Goal: Task Accomplishment & Management: Use online tool/utility

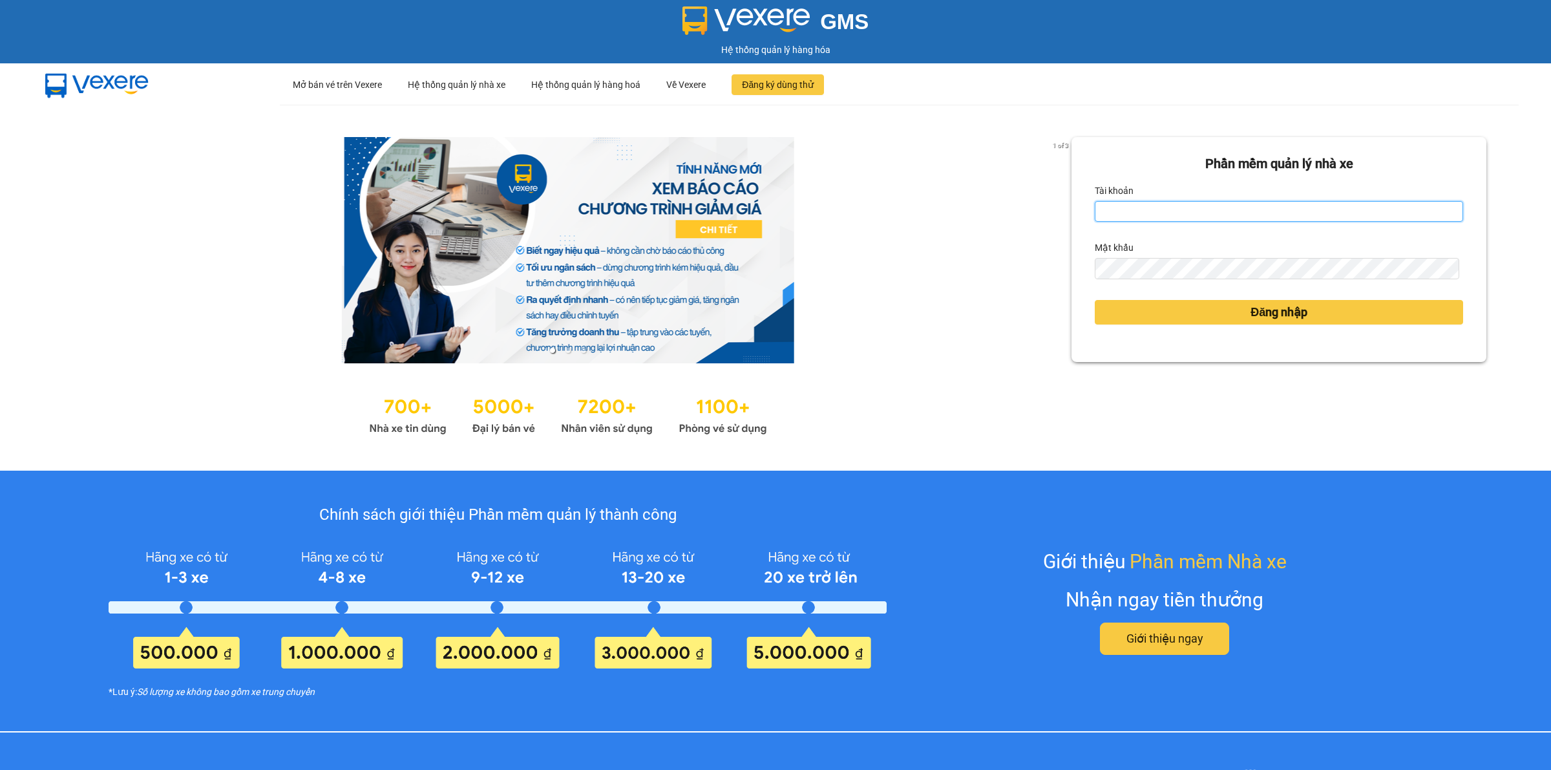
click at [1217, 212] on input "Tài khoản" at bounding box center [1279, 211] width 368 height 21
type input "trankhacloi.longhoan"
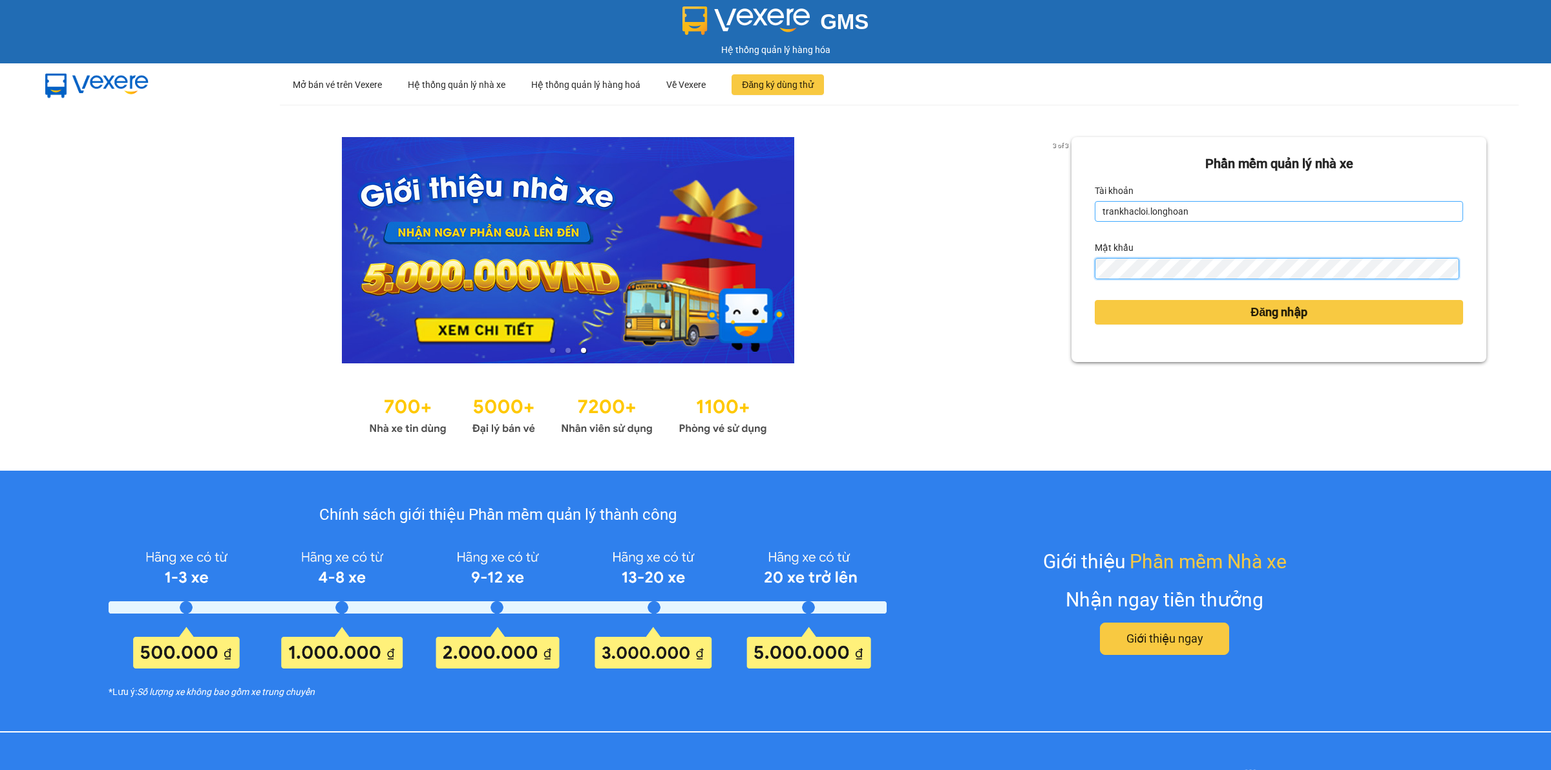
click at [1095, 300] on button "Đăng nhập" at bounding box center [1279, 312] width 368 height 25
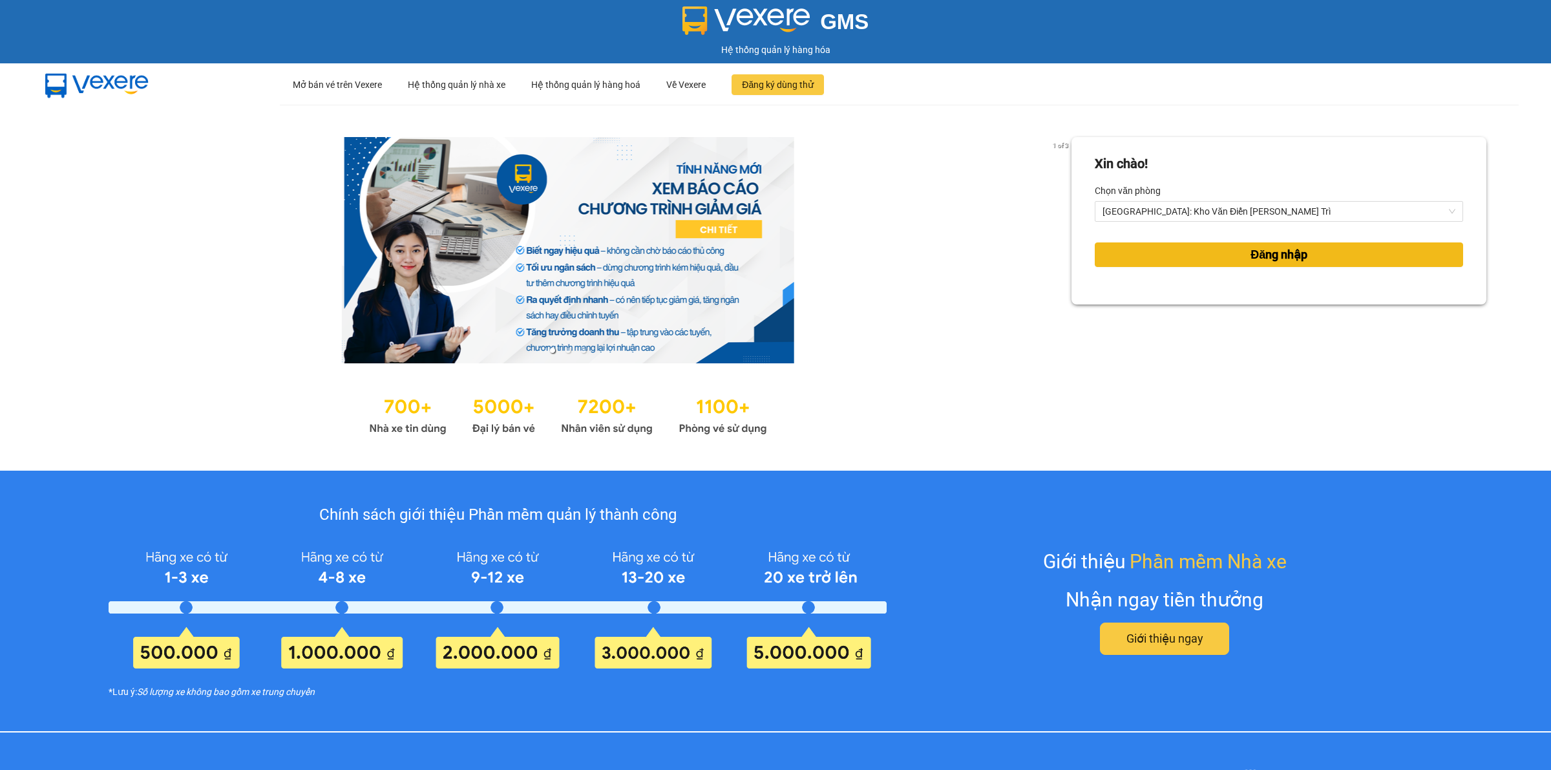
click at [1218, 260] on button "Đăng nhập" at bounding box center [1279, 254] width 368 height 25
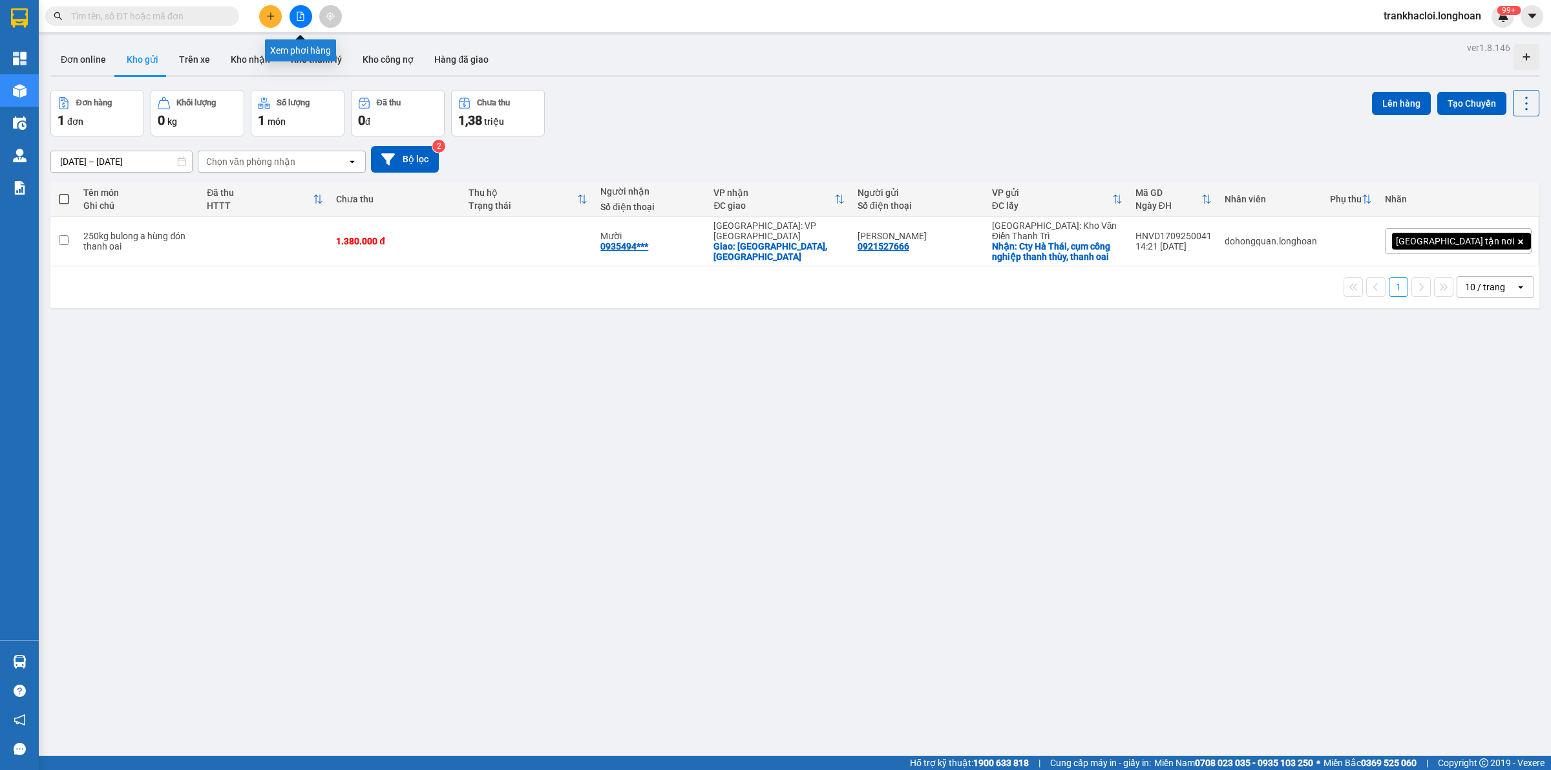
click at [301, 12] on icon "file-add" at bounding box center [300, 16] width 7 height 9
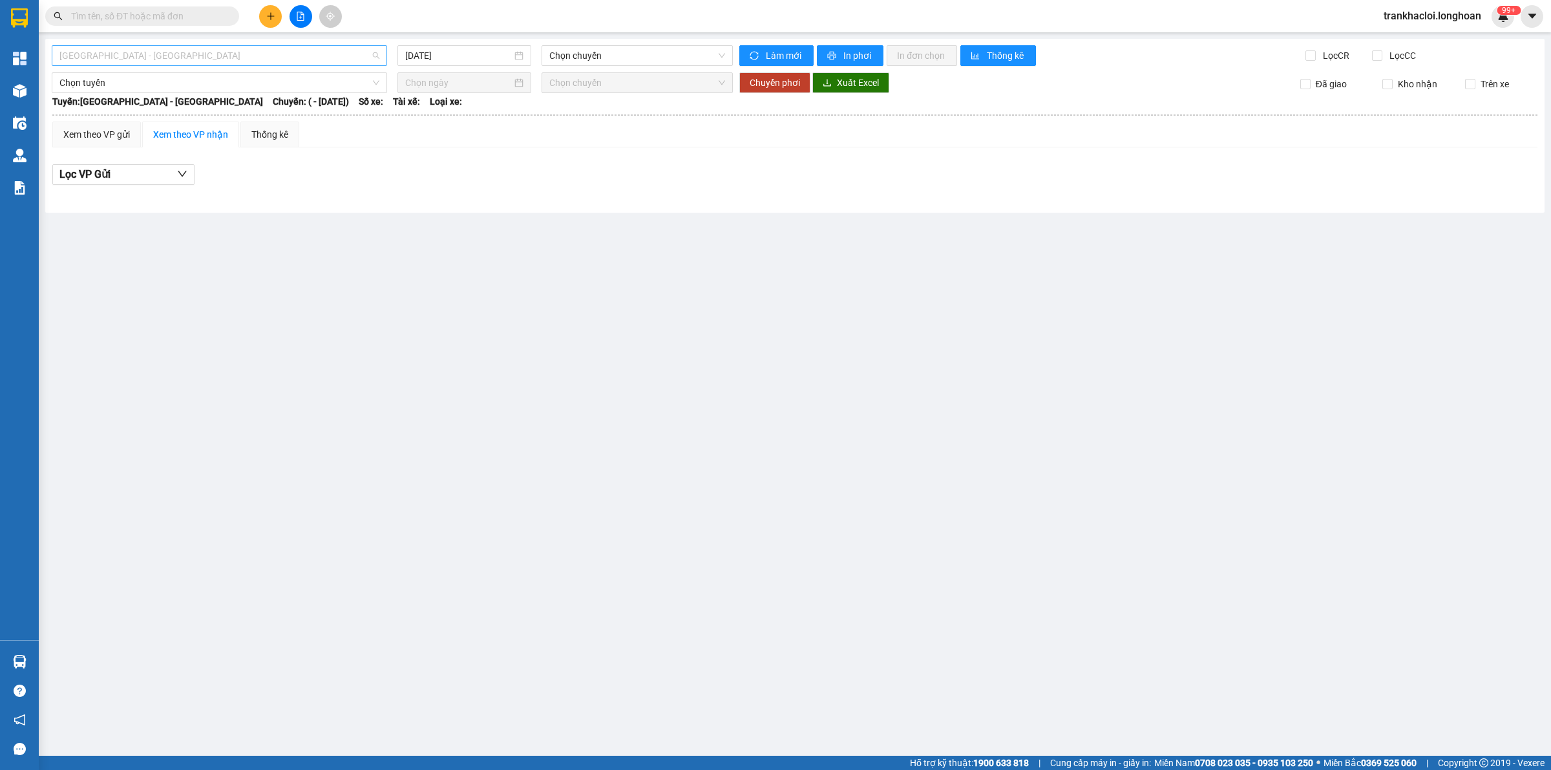
click at [160, 50] on span "Hải Phòng - Hà Nội" at bounding box center [219, 55] width 320 height 19
type input "nam trung bắc"
click at [112, 108] on div "Nam Trung Bắc QL1A" at bounding box center [219, 102] width 320 height 14
click at [450, 54] on input "12/10/2025" at bounding box center [458, 55] width 107 height 14
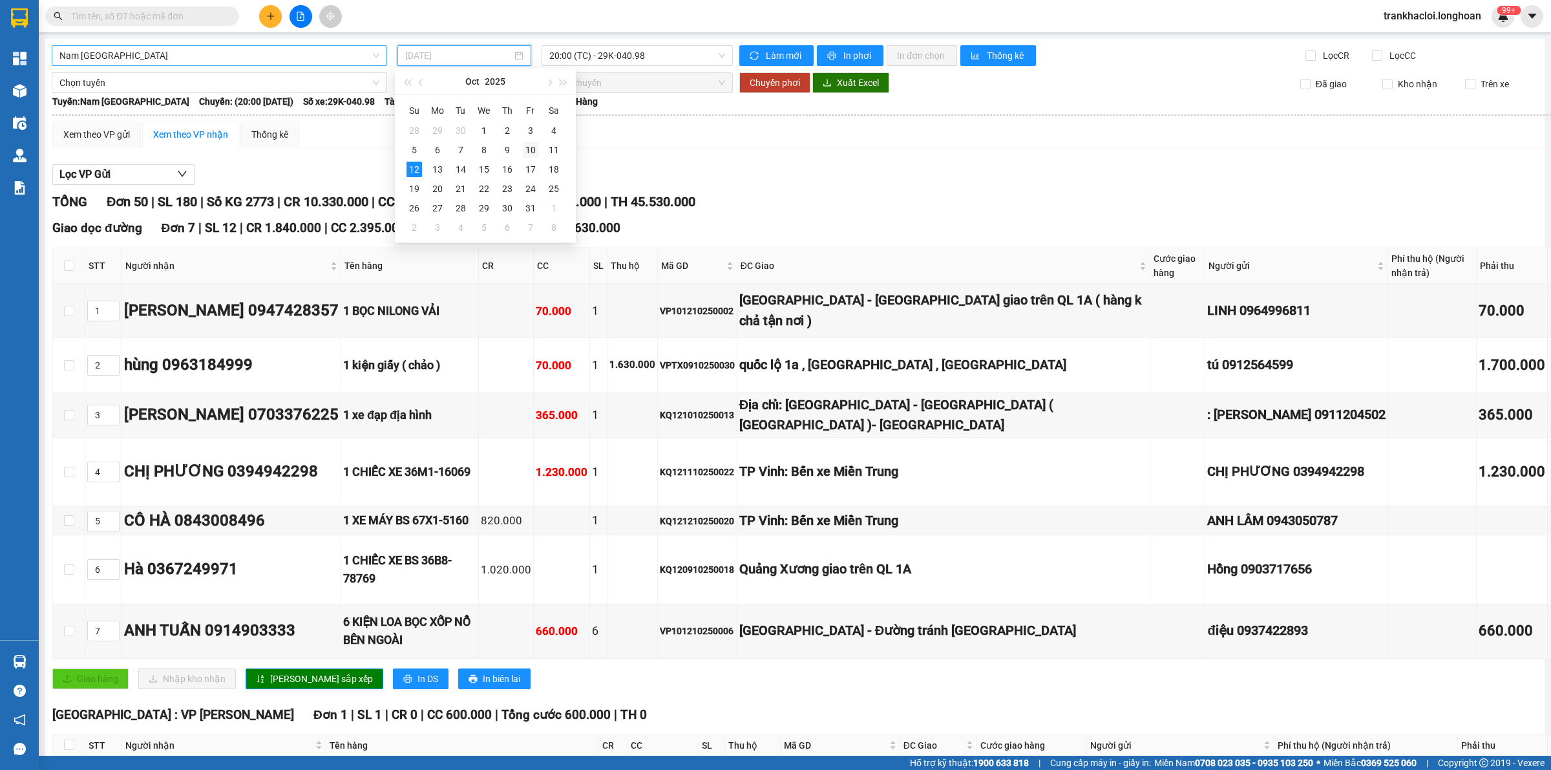
click at [530, 145] on div "10" at bounding box center [531, 150] width 16 height 16
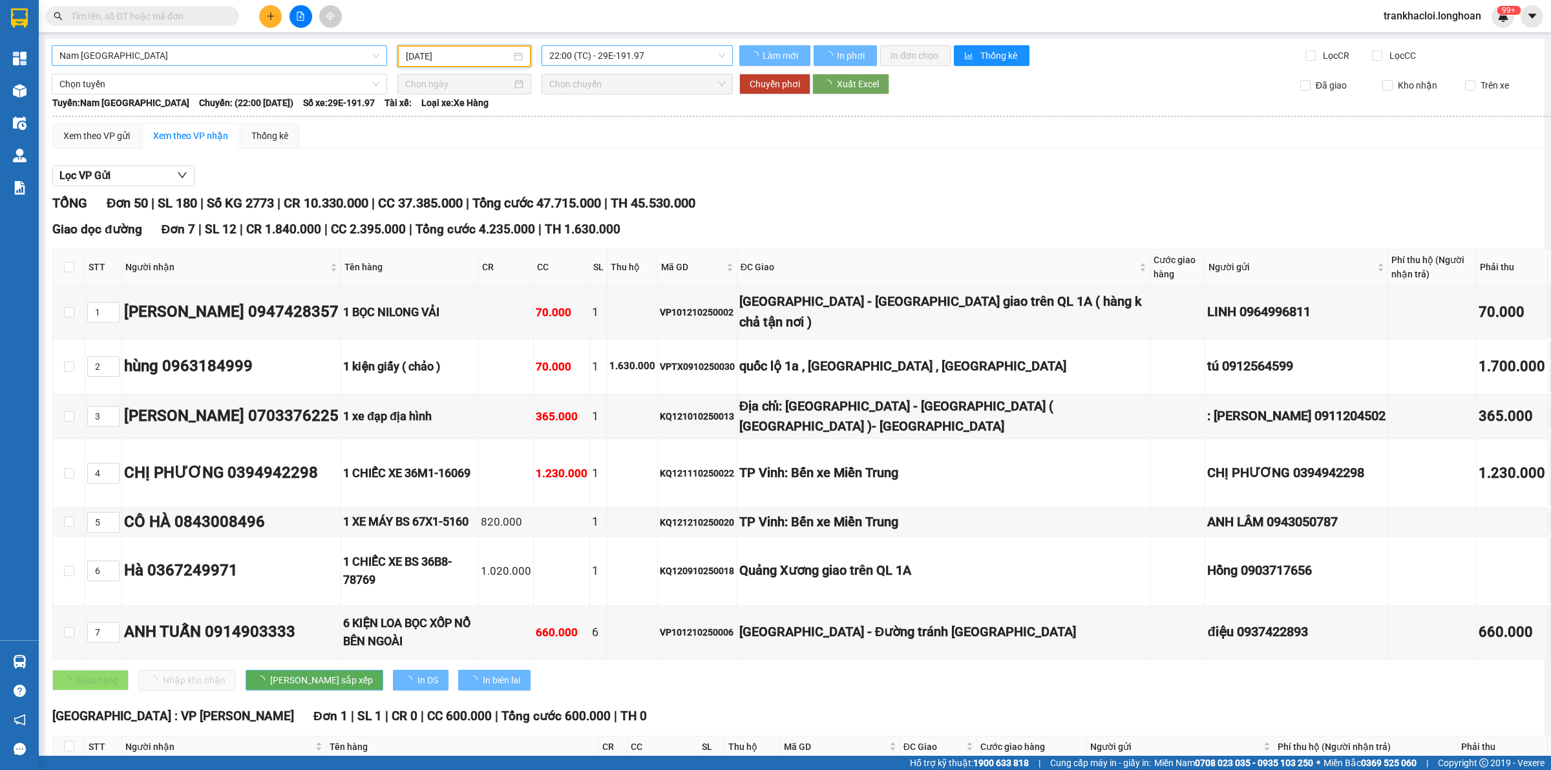
type input "10/10/2025"
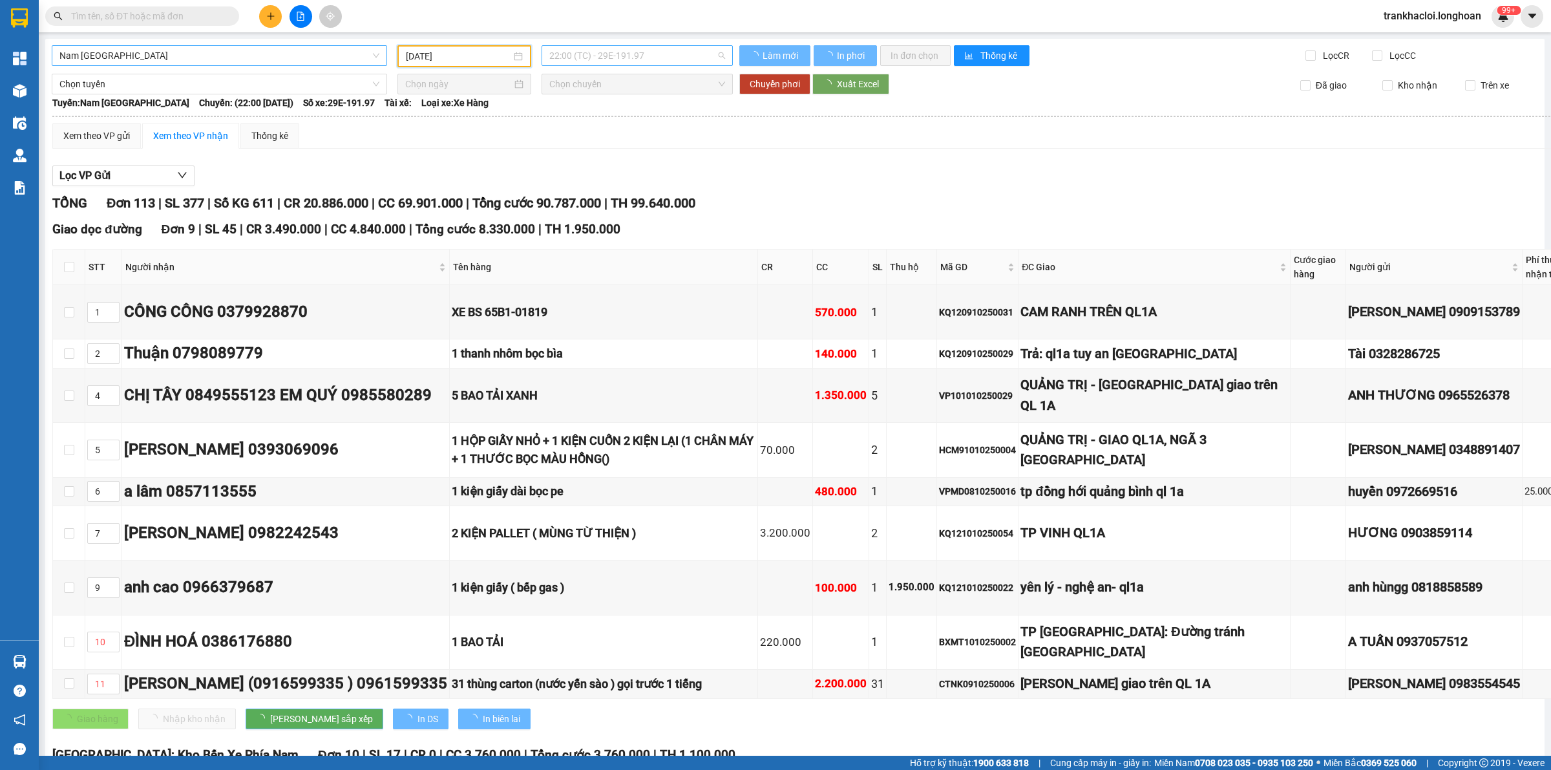
click at [627, 56] on span "22:00 (TC) - 29E-191.97" at bounding box center [637, 55] width 176 height 19
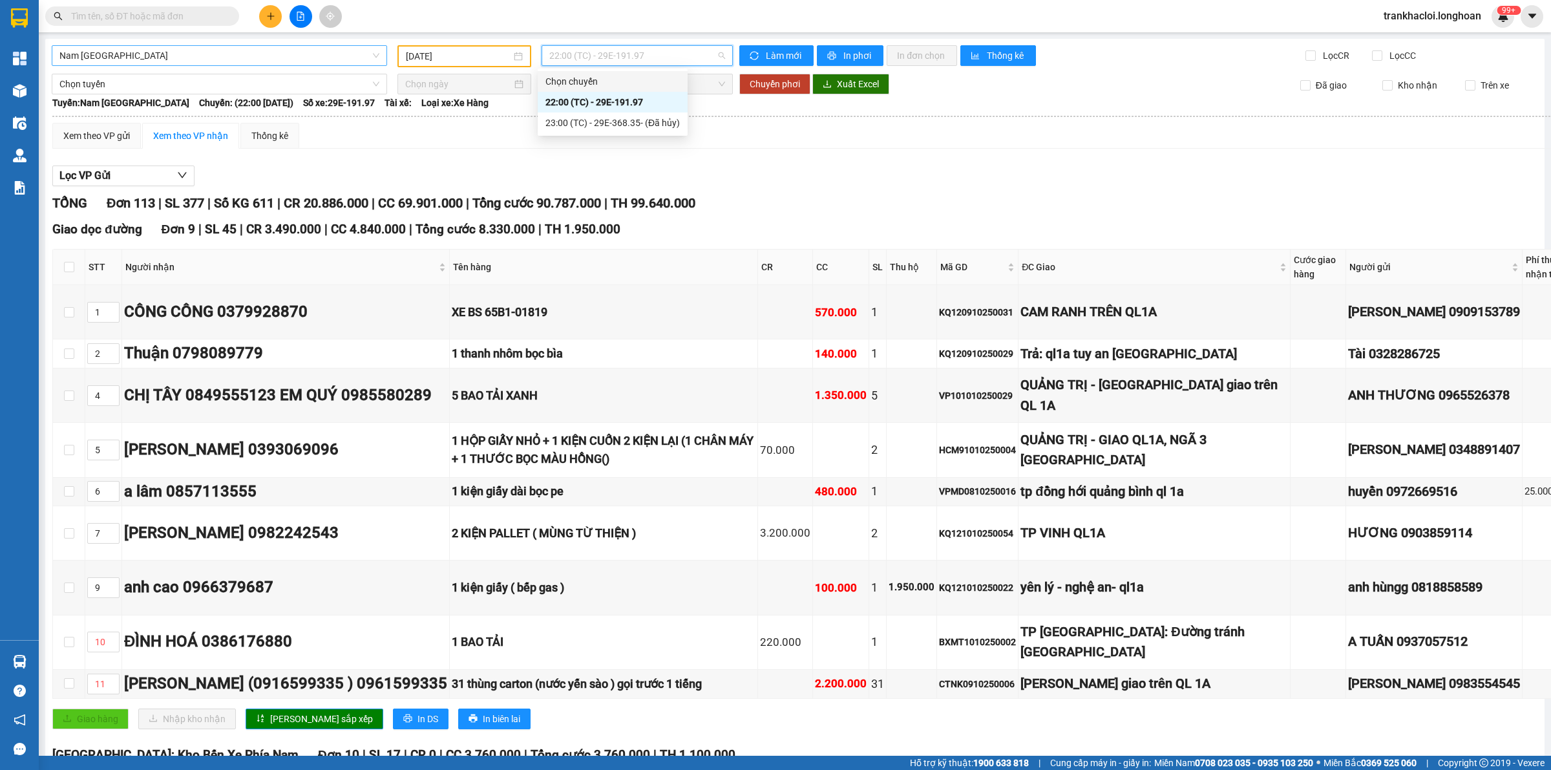
drag, startPoint x: 792, startPoint y: 160, endPoint x: 793, endPoint y: 152, distance: 7.2
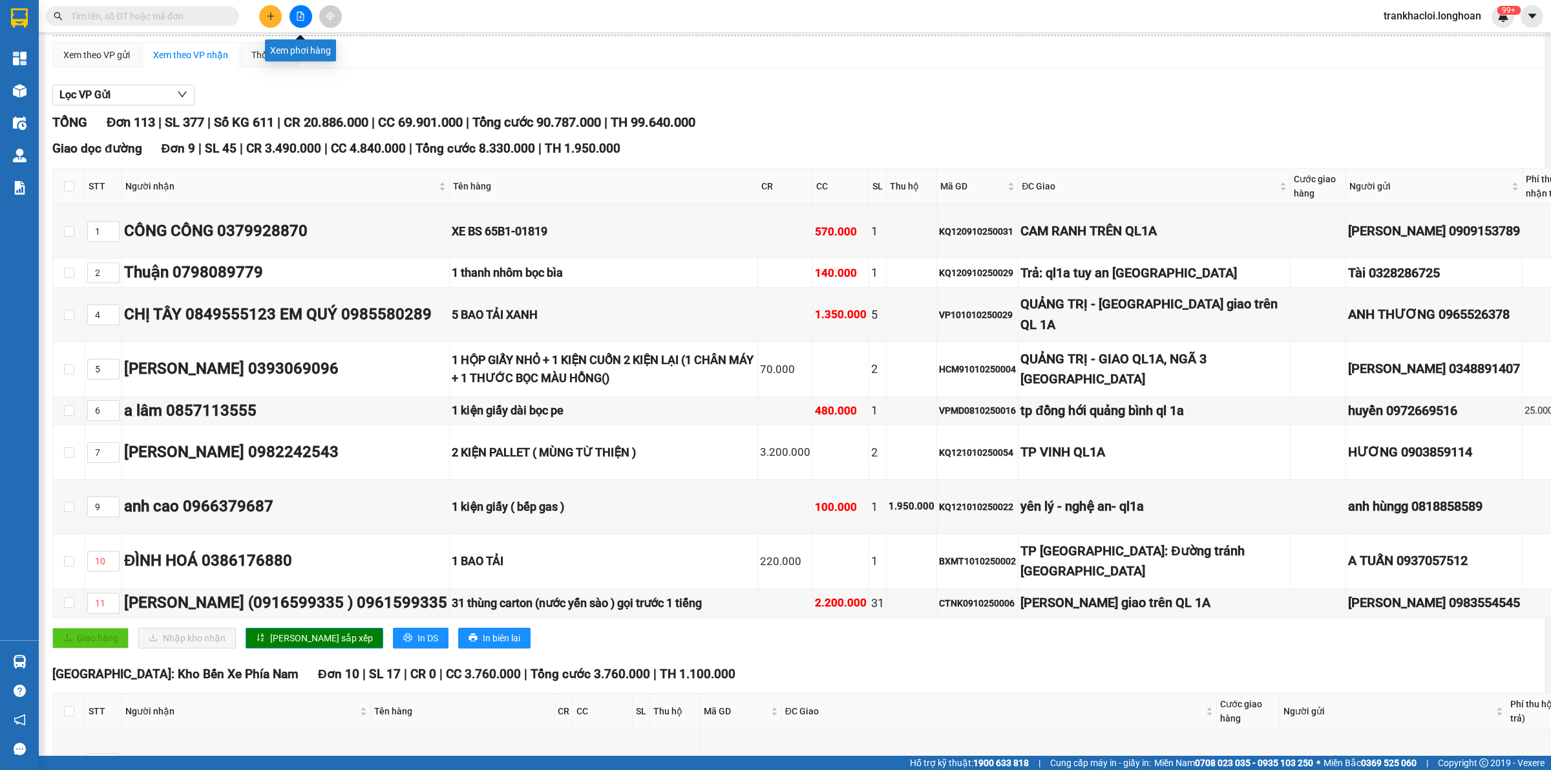
click at [298, 12] on icon "file-add" at bounding box center [300, 16] width 7 height 9
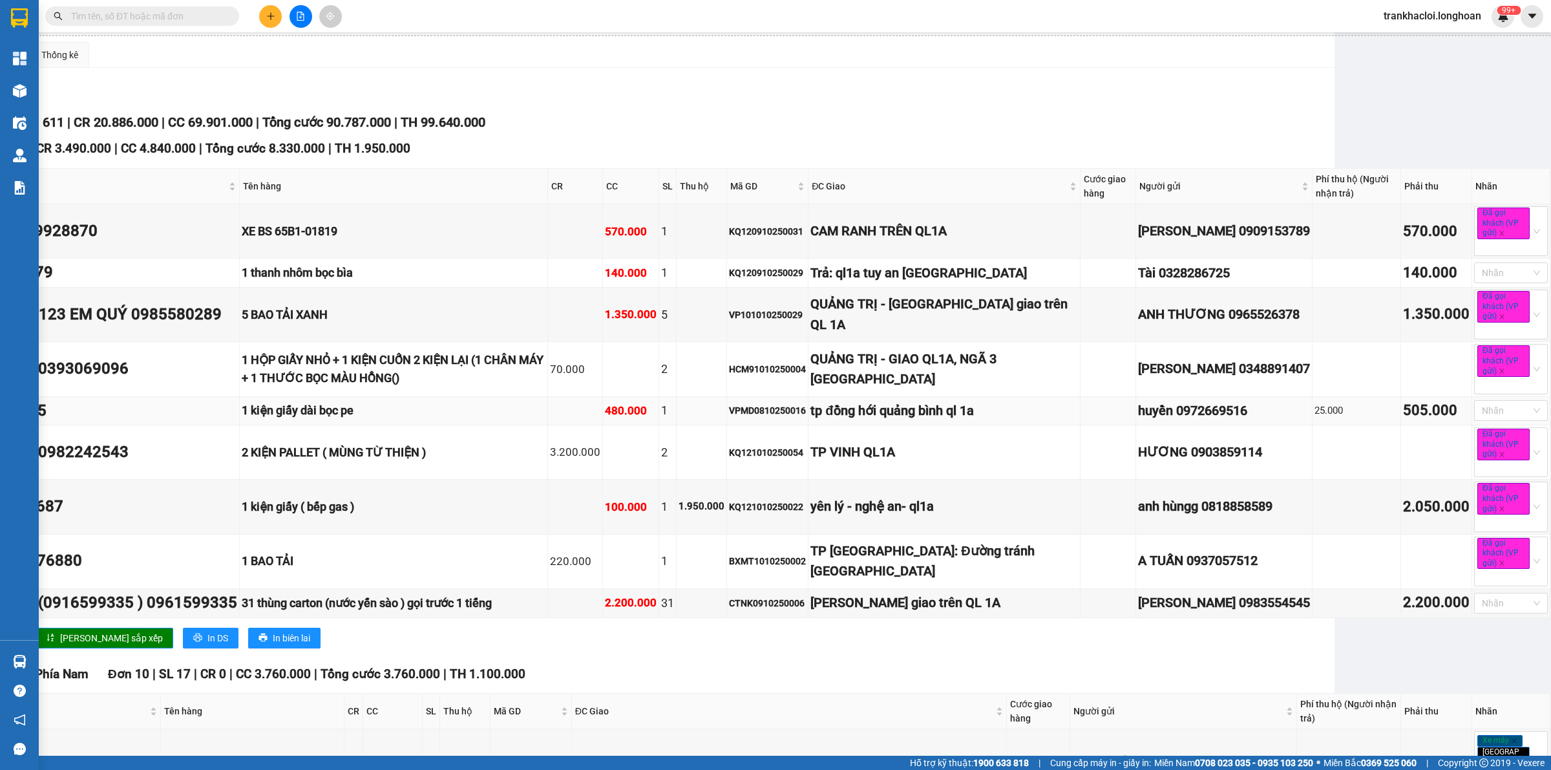
click at [806, 414] on div "VPMD0810250016" at bounding box center [767, 410] width 77 height 14
copy div "VPMD0810250016"
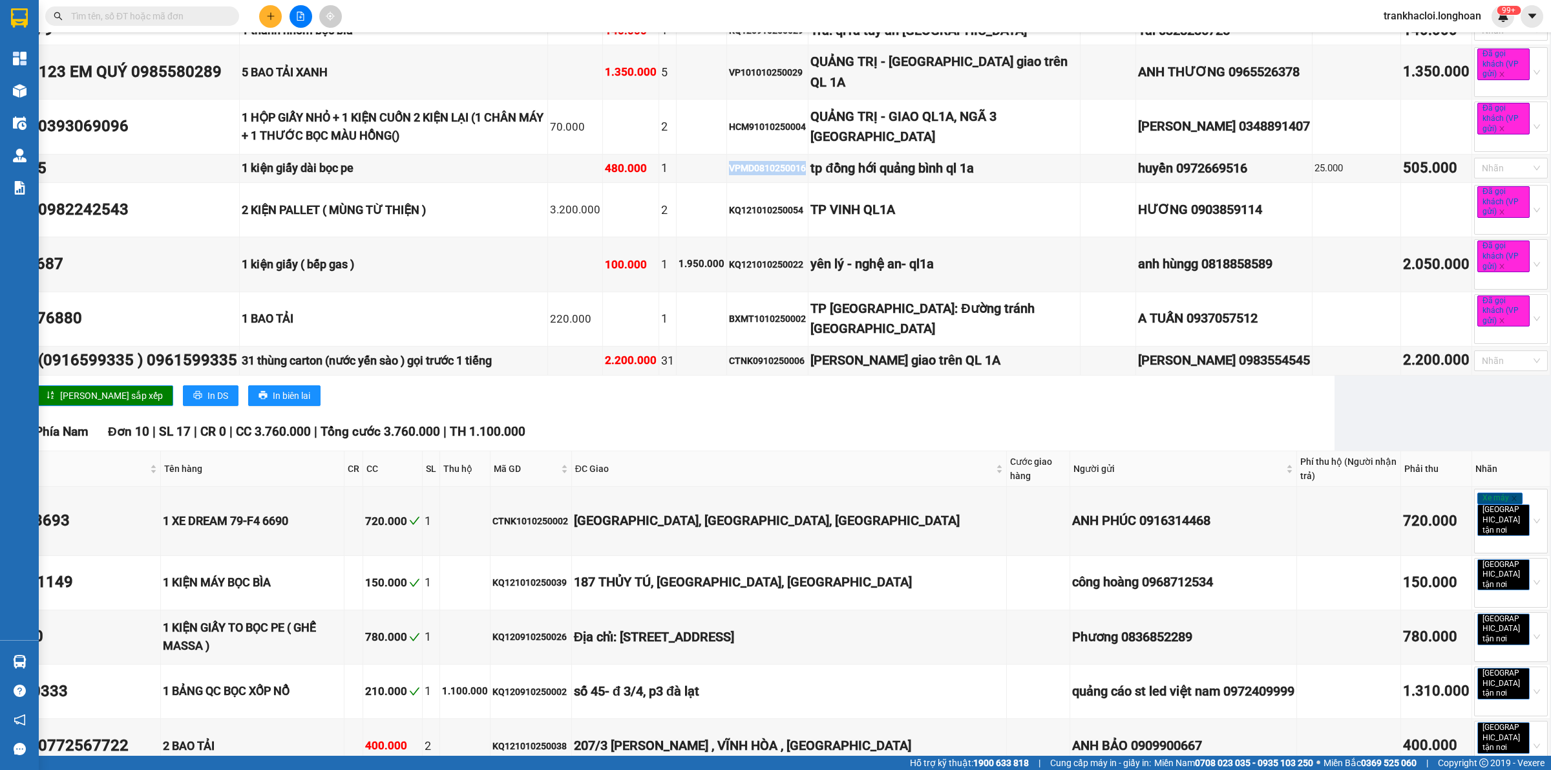
scroll to position [0, 211]
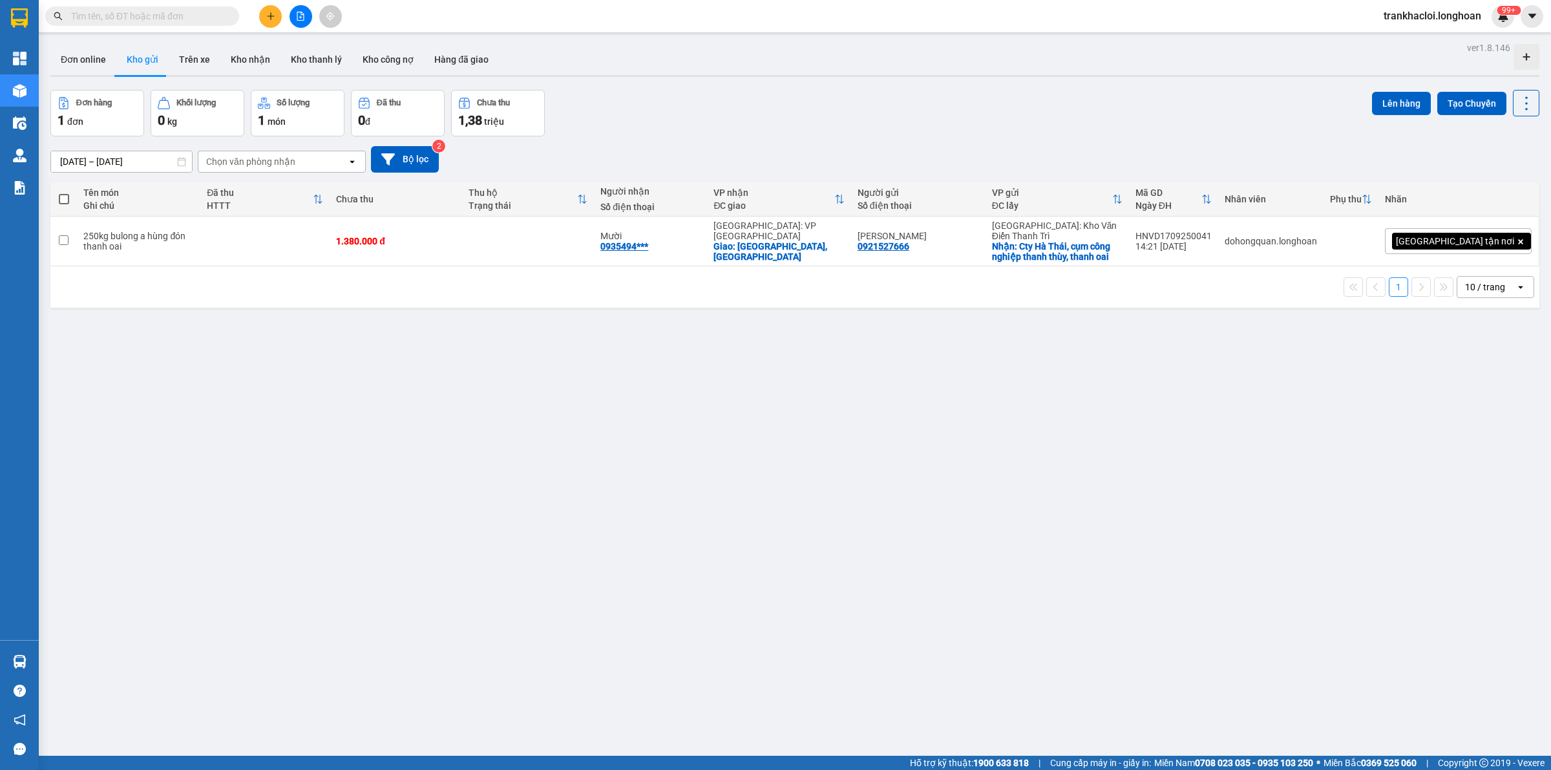
click at [124, 18] on input "text" at bounding box center [147, 16] width 152 height 14
paste input "VPMD0810250016"
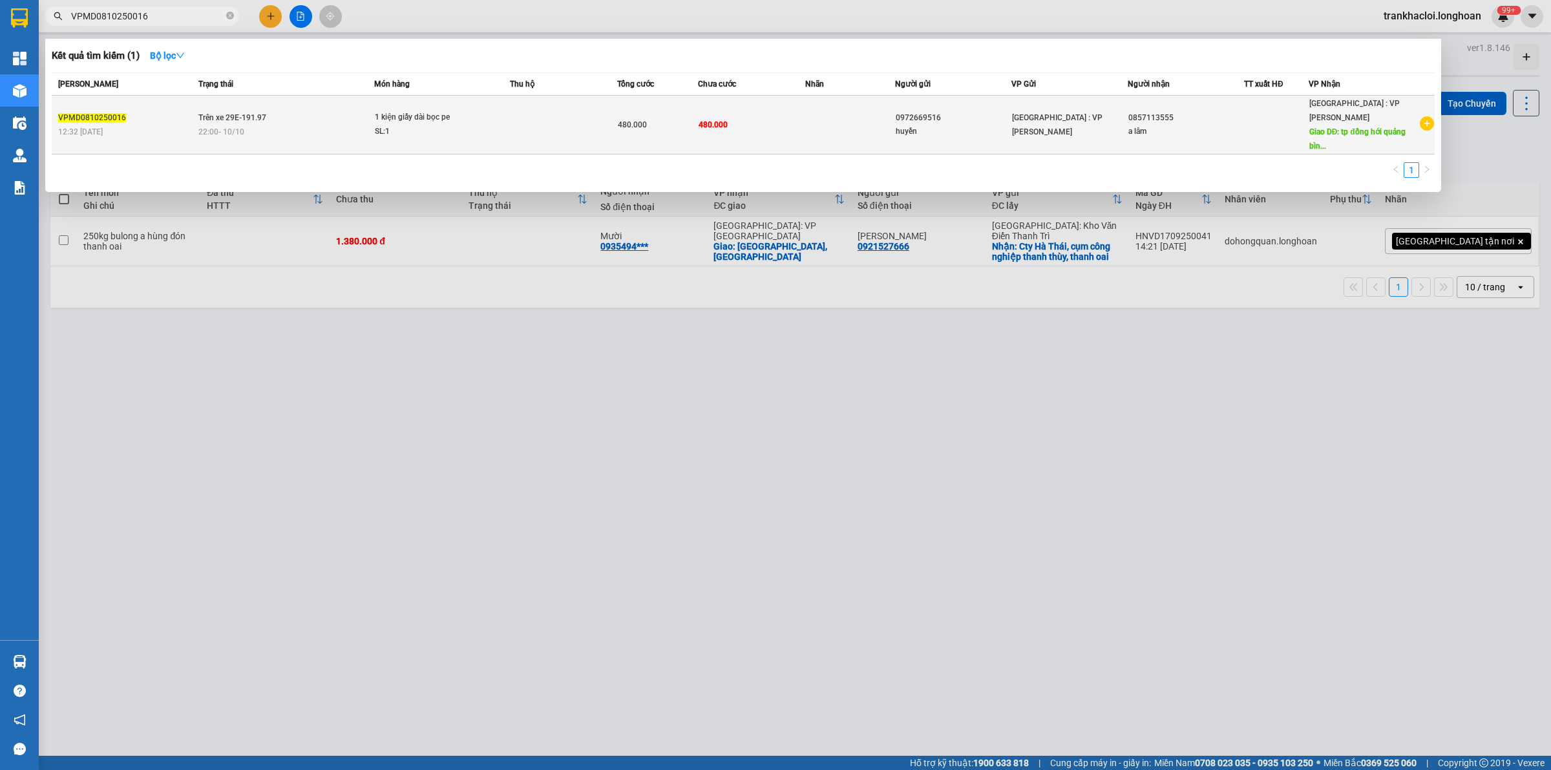
type input "VPMD0810250016"
click at [399, 132] on td "1 kiện giấy dài bọc pe SL: 1" at bounding box center [442, 125] width 136 height 59
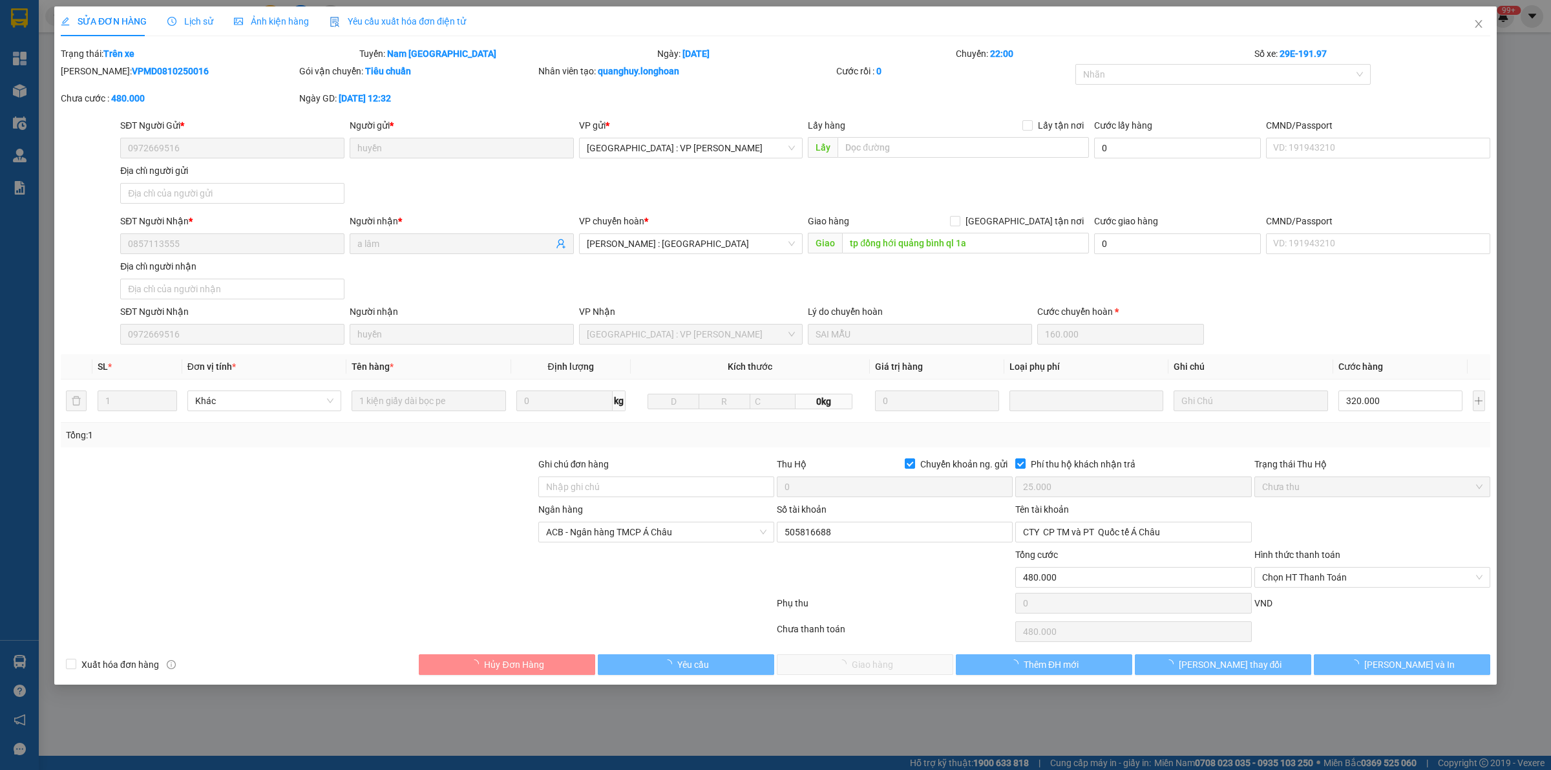
type input "0972669516"
type input "huyền"
type input "0857113555"
type input "a lâm"
type input "tp đồng hới quảng bình ql 1a"
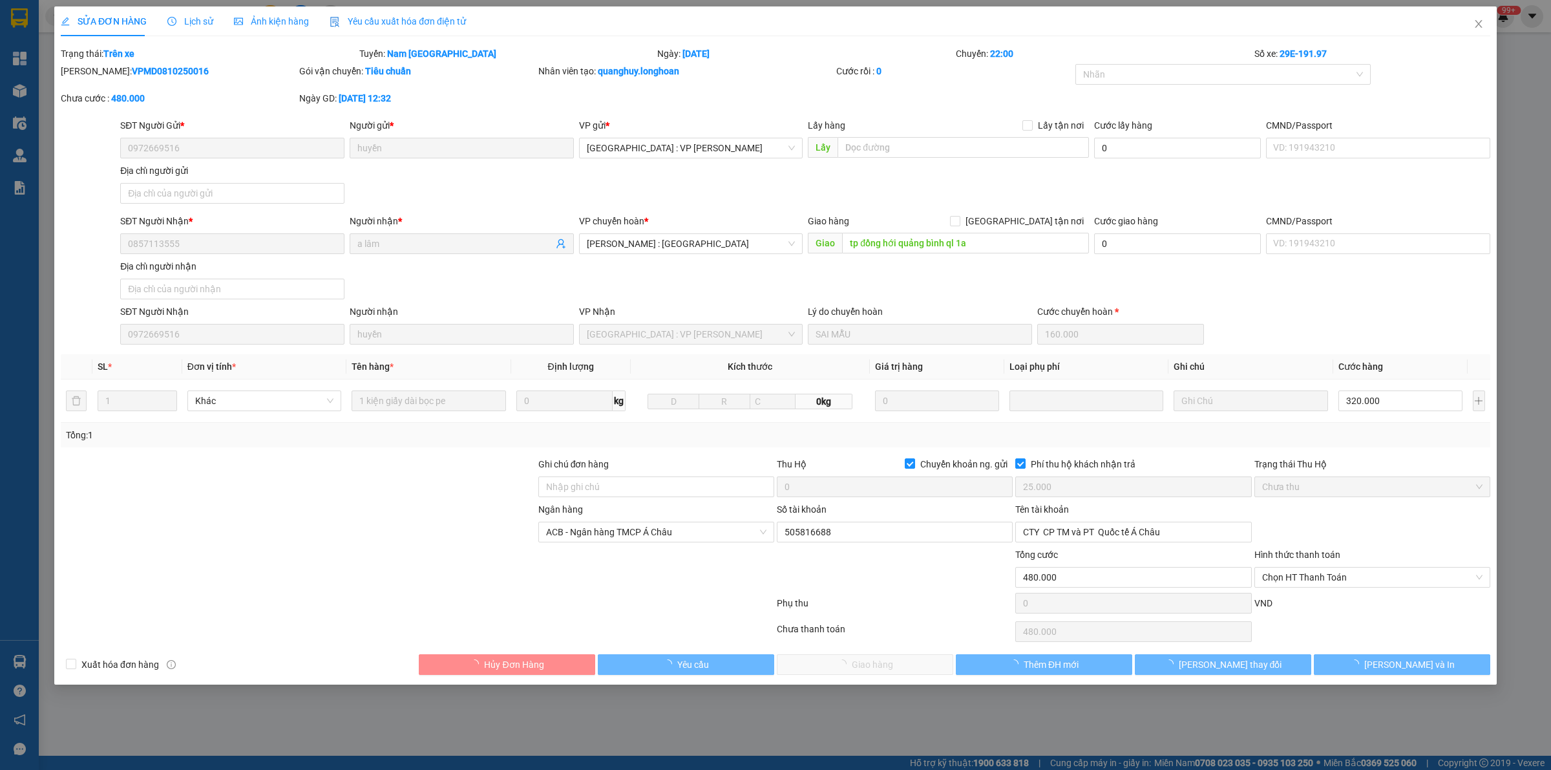
checkbox input "true"
type input "25.000"
type input "480.000"
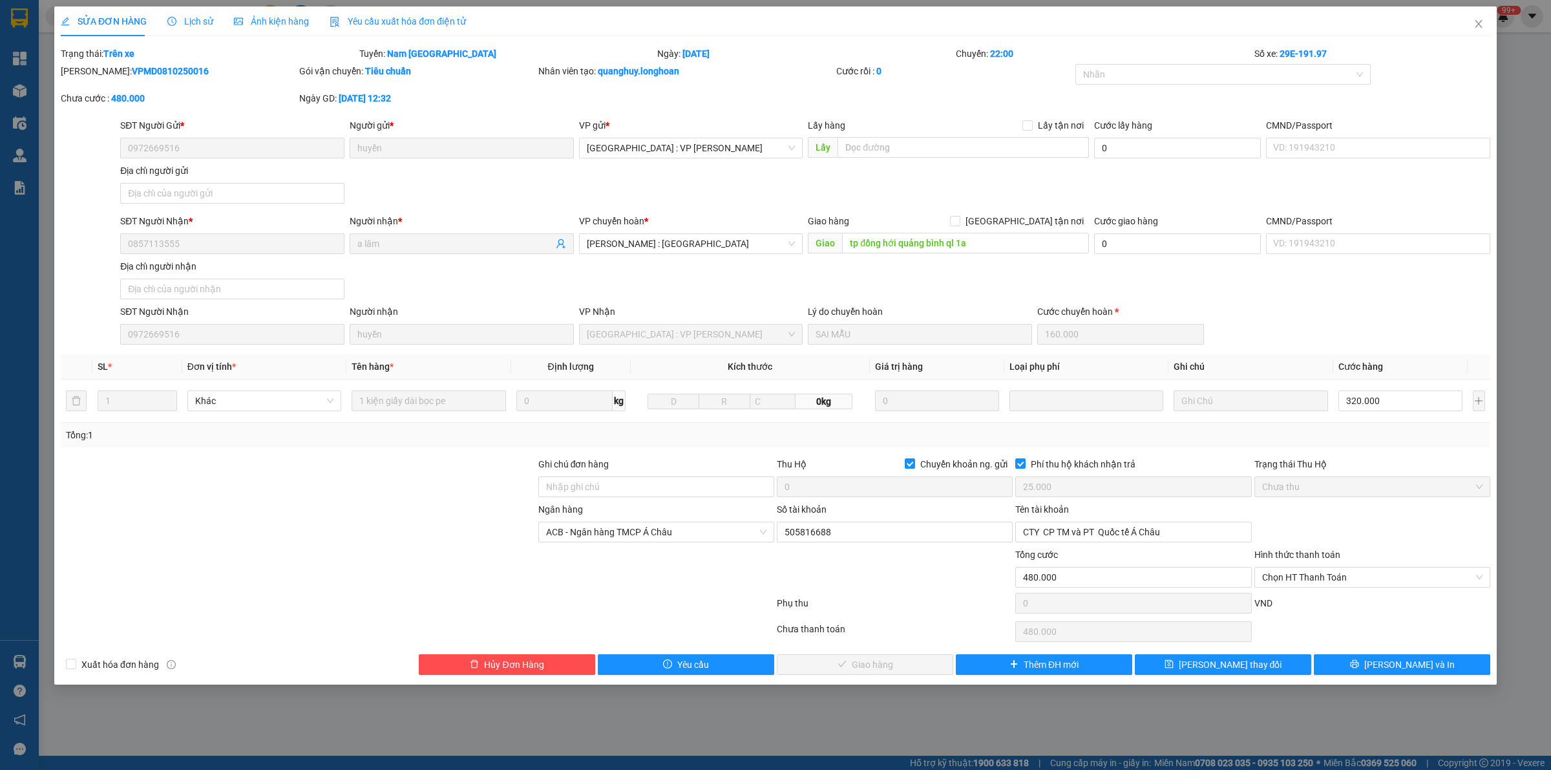
click at [179, 14] on div "Lịch sử" at bounding box center [190, 21] width 46 height 14
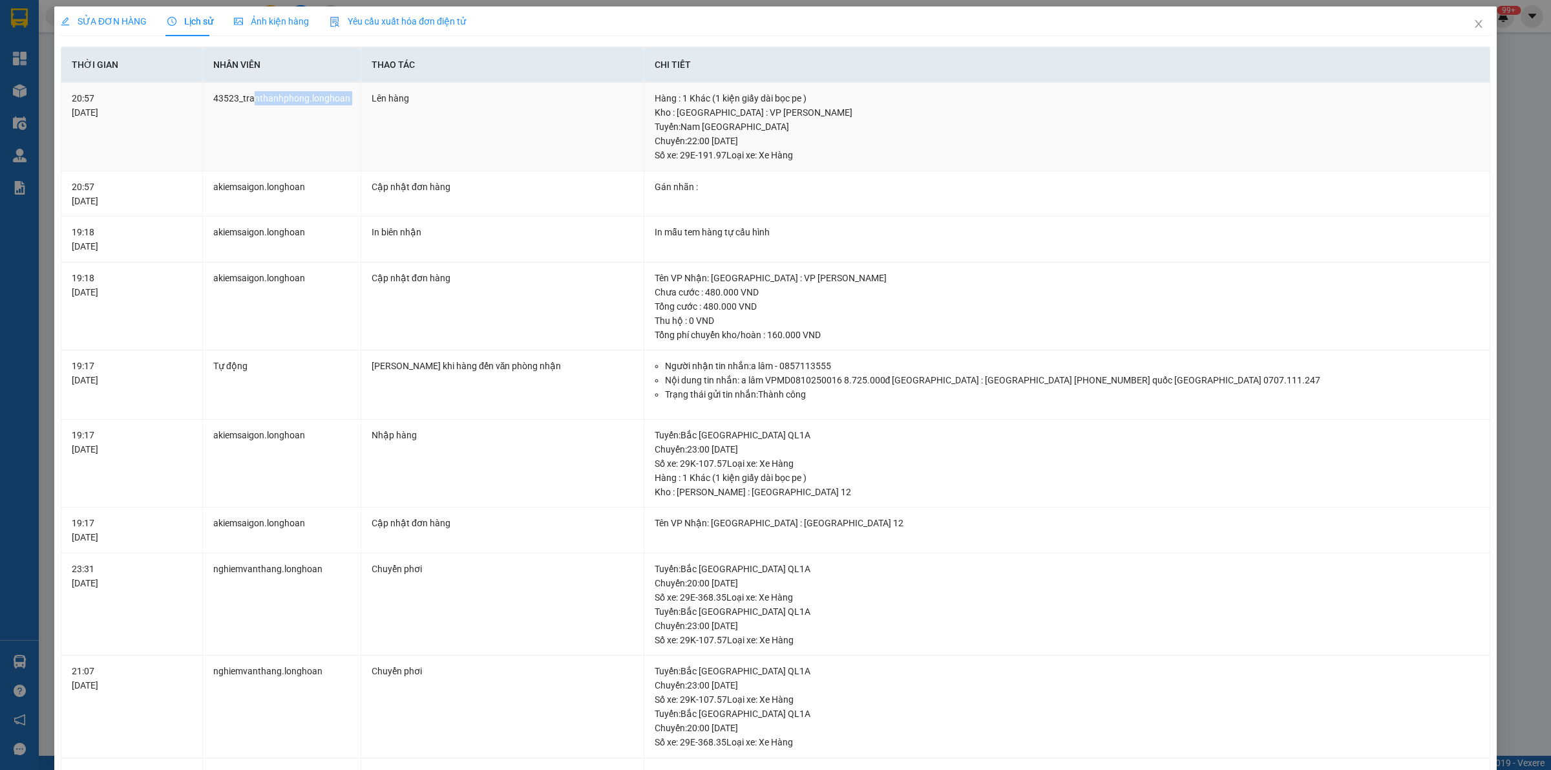
drag, startPoint x: 253, startPoint y: 98, endPoint x: 368, endPoint y: 118, distance: 117.3
click at [368, 118] on tr "20:57 10/10/2025 43523_tranthanhphong.longhoan Lên hàng Hàng : 1 Khác (1 kiện g…" at bounding box center [775, 127] width 1429 height 89
click at [1473, 25] on icon "close" at bounding box center [1478, 24] width 10 height 10
